Goal: Check status: Check status

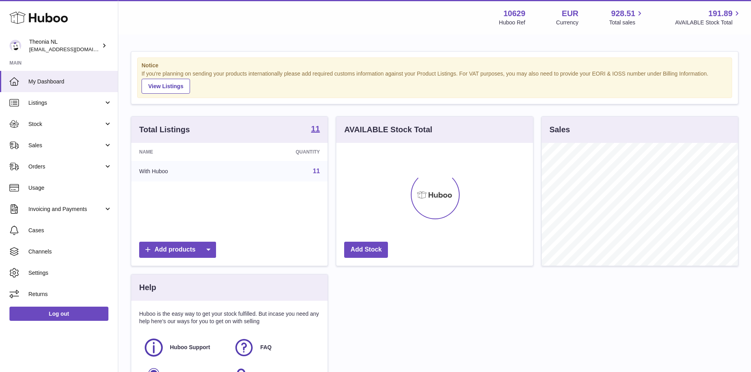
scroll to position [123, 197]
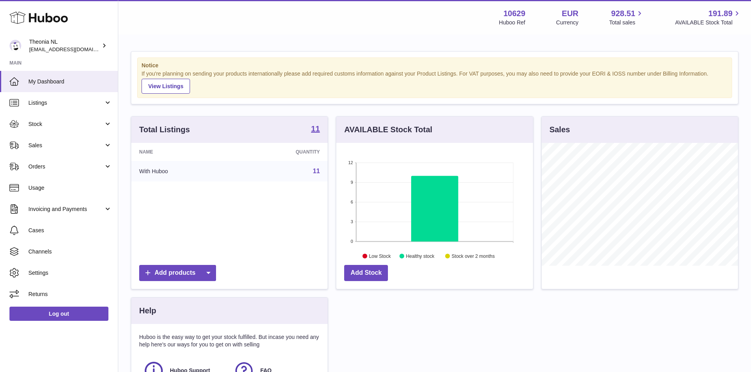
click at [317, 172] on link "11" at bounding box center [316, 171] width 7 height 7
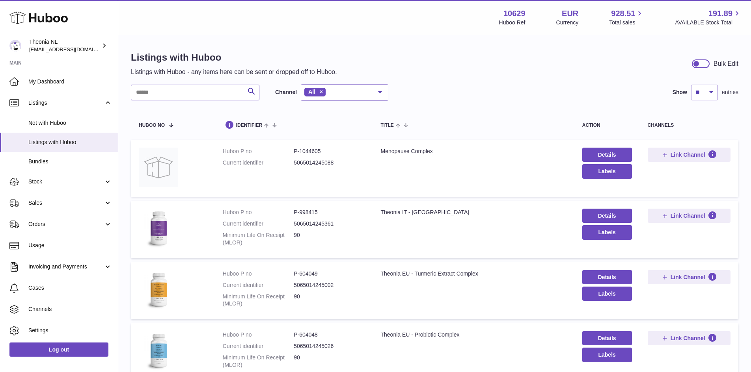
click at [173, 93] on input "text" at bounding box center [195, 93] width 128 height 16
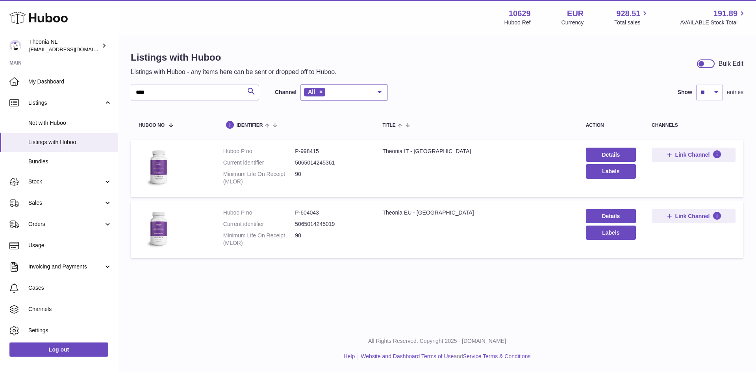
type input "****"
click at [307, 152] on dd "P-998415" at bounding box center [331, 151] width 72 height 7
copy dd "998415"
